Goal: Task Accomplishment & Management: Manage account settings

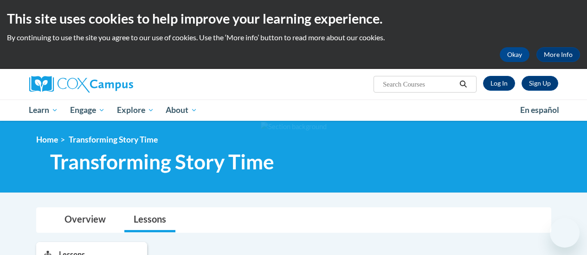
click at [500, 83] on link "Log In" at bounding box center [499, 83] width 32 height 15
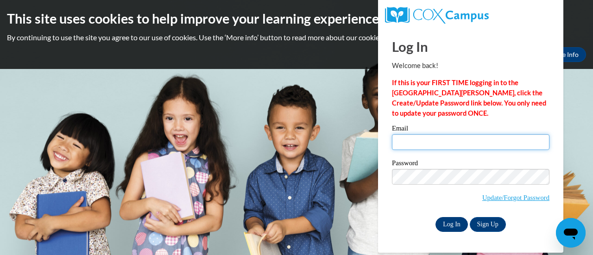
type input "[EMAIL_ADDRESS][DOMAIN_NAME]"
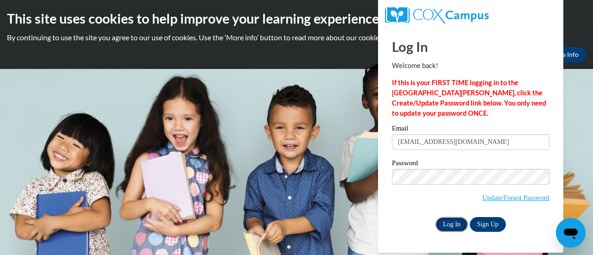
click at [464, 225] on input "Log In" at bounding box center [452, 224] width 32 height 15
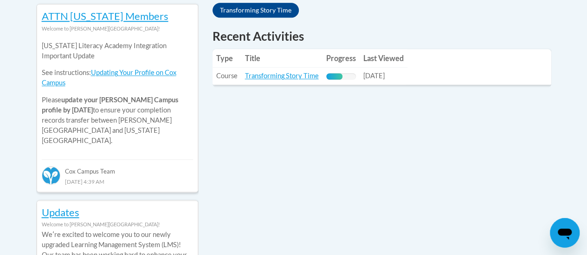
scroll to position [421, 0]
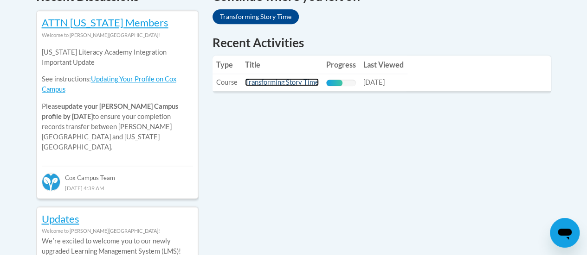
click at [274, 84] on link "Transforming Story Time" at bounding box center [282, 82] width 74 height 8
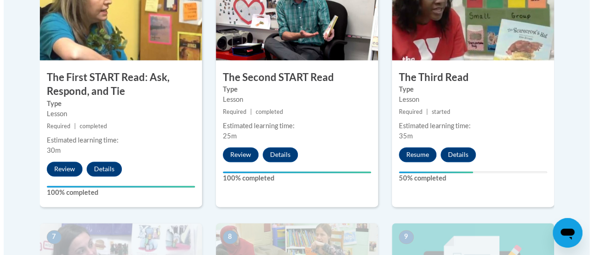
scroll to position [593, 0]
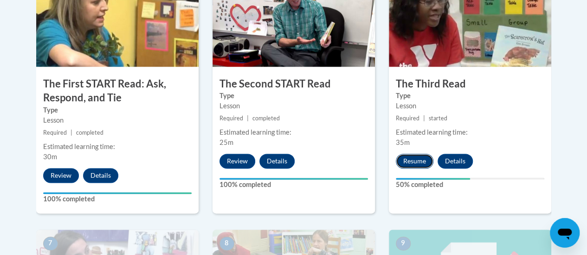
click at [418, 160] on button "Resume" at bounding box center [414, 161] width 38 height 15
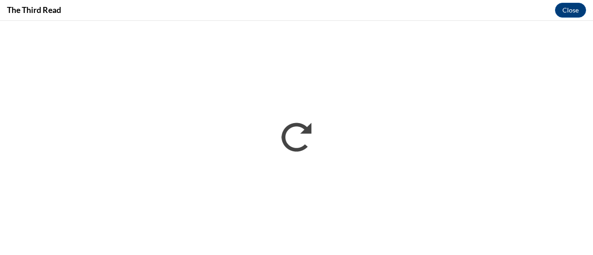
scroll to position [0, 0]
